Goal: Task Accomplishment & Management: Manage account settings

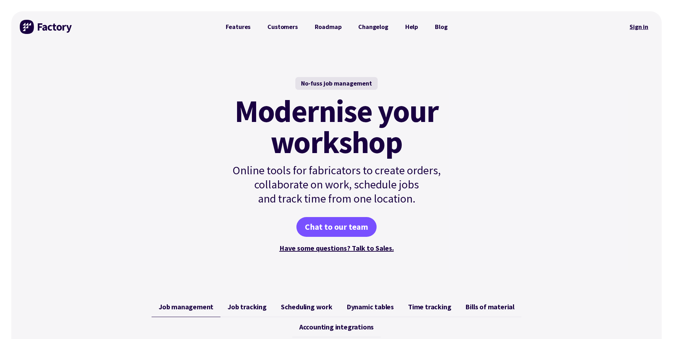
click at [637, 25] on link "Sign in" at bounding box center [639, 27] width 29 height 16
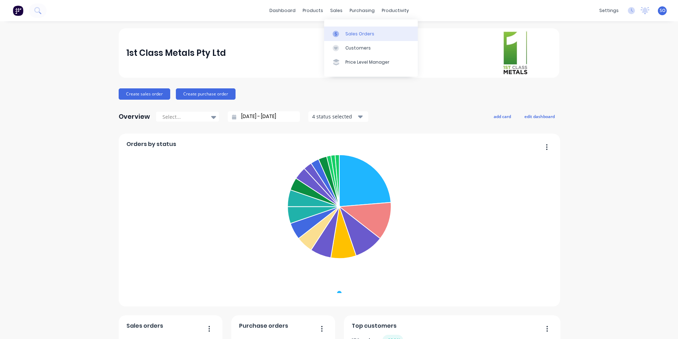
click at [338, 26] on link "Sales Orders" at bounding box center [371, 33] width 94 height 14
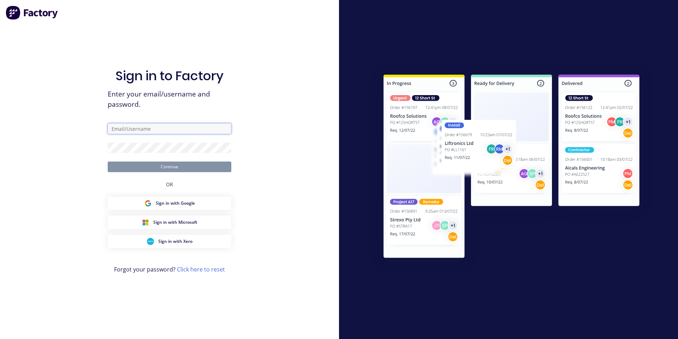
click at [161, 133] on input "text" at bounding box center [170, 128] width 124 height 11
click at [0, 338] on com-1password-button at bounding box center [0, 339] width 0 height 0
type input "[PERSON_NAME][EMAIL_ADDRESS][DOMAIN_NAME]"
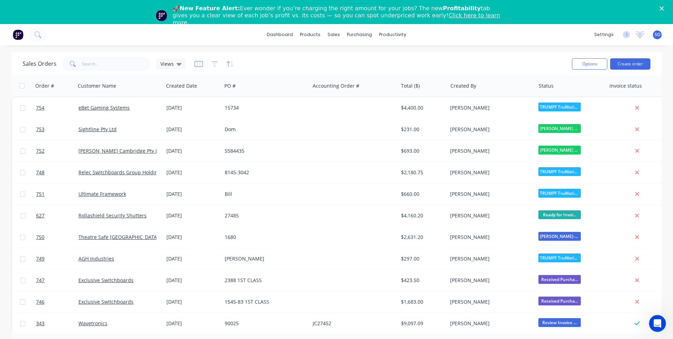
drag, startPoint x: 133, startPoint y: 43, endPoint x: 135, endPoint y: 70, distance: 27.3
click at [133, 44] on div "dashboard products sales purchasing productivity dashboard products Product Cat…" at bounding box center [336, 34] width 673 height 21
click at [135, 70] on input "text" at bounding box center [116, 64] width 69 height 14
type input "excl"
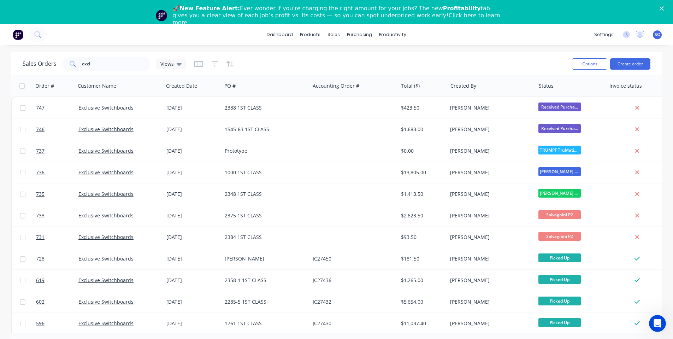
click at [667, 6] on div "🚀 New Feature Alert: Ever wonder if you’re charging the right amount for your j…" at bounding box center [336, 15] width 673 height 25
click at [664, 8] on polygon "Close" at bounding box center [662, 8] width 4 height 4
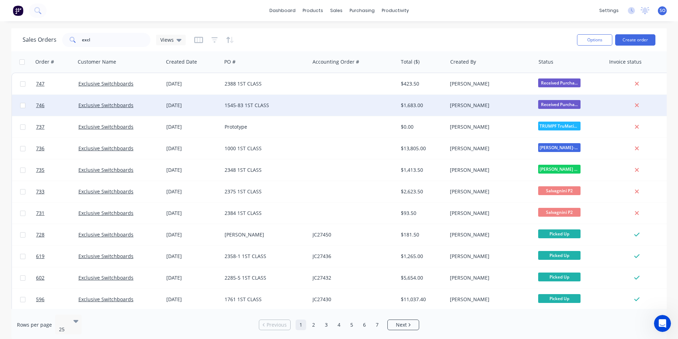
click at [241, 104] on div "1545-83 1ST CLASS" at bounding box center [264, 105] width 78 height 7
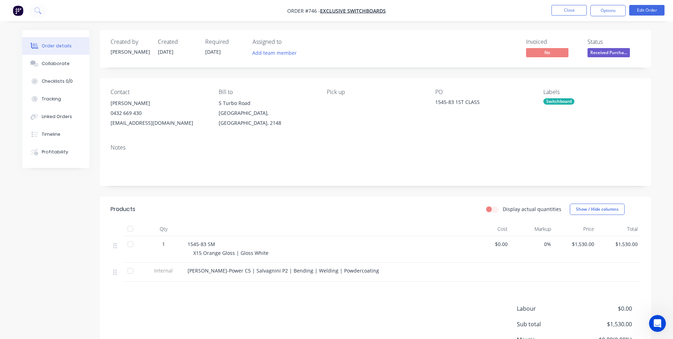
click at [613, 53] on span "Received Purcha..." at bounding box center [609, 52] width 42 height 9
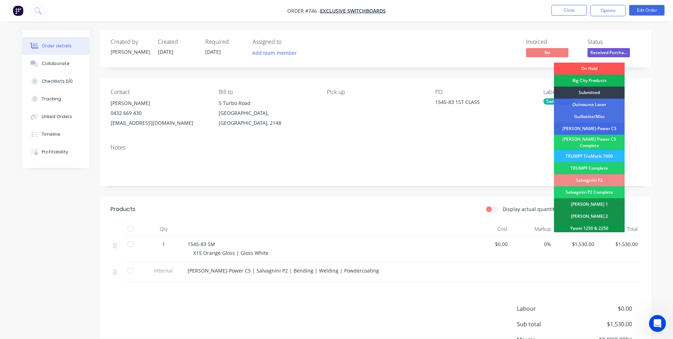
click at [584, 125] on div "[PERSON_NAME]-Power C5" at bounding box center [589, 129] width 71 height 12
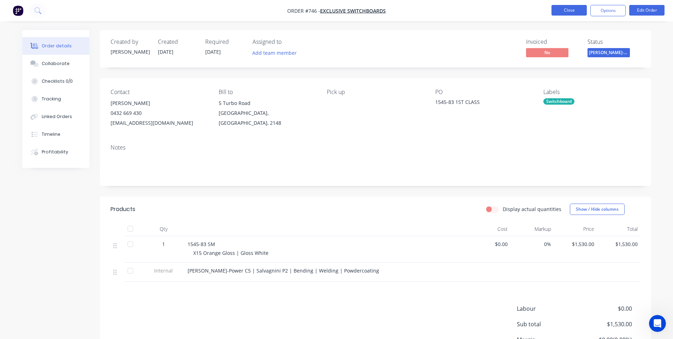
click at [575, 10] on button "Close" at bounding box center [569, 10] width 35 height 11
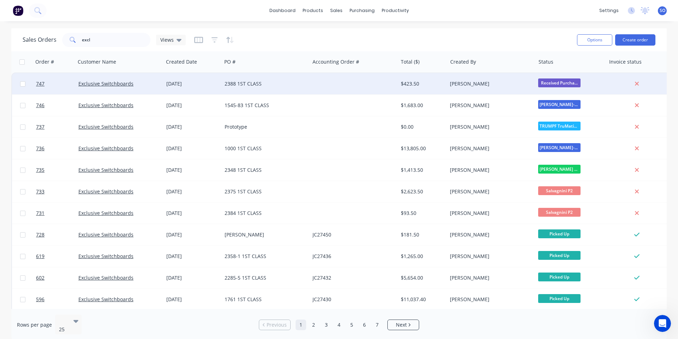
click at [311, 93] on div at bounding box center [354, 83] width 88 height 21
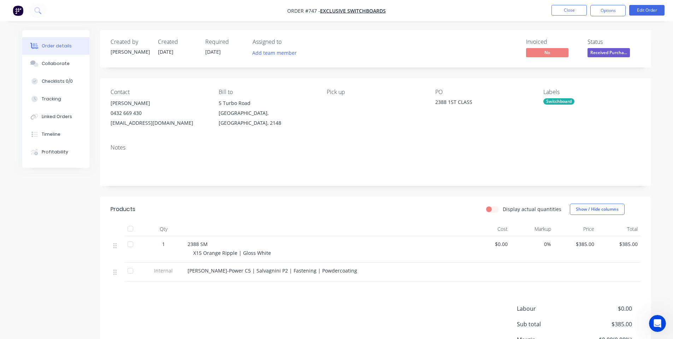
click at [608, 55] on span "Received Purcha..." at bounding box center [609, 52] width 42 height 9
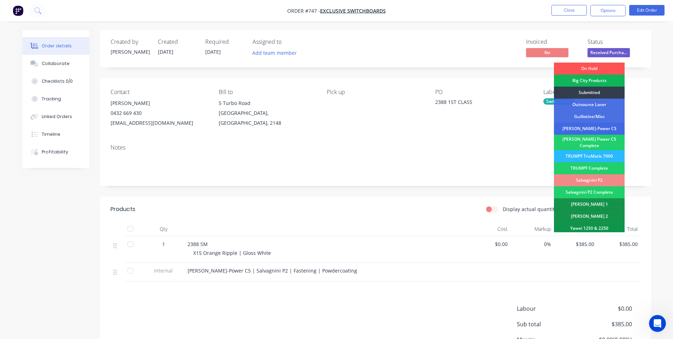
click at [597, 128] on div "[PERSON_NAME]-Power C5" at bounding box center [589, 129] width 71 height 12
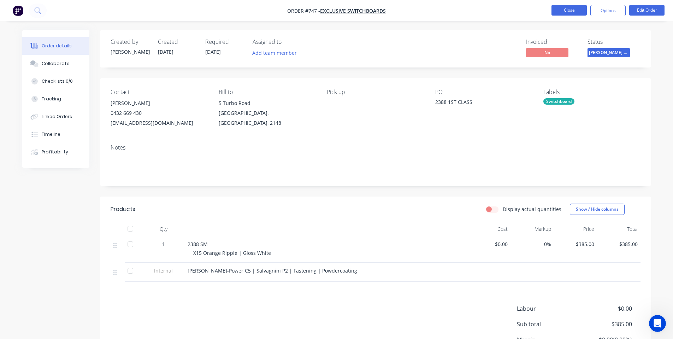
click at [562, 9] on button "Close" at bounding box center [569, 10] width 35 height 11
